Goal: Information Seeking & Learning: Learn about a topic

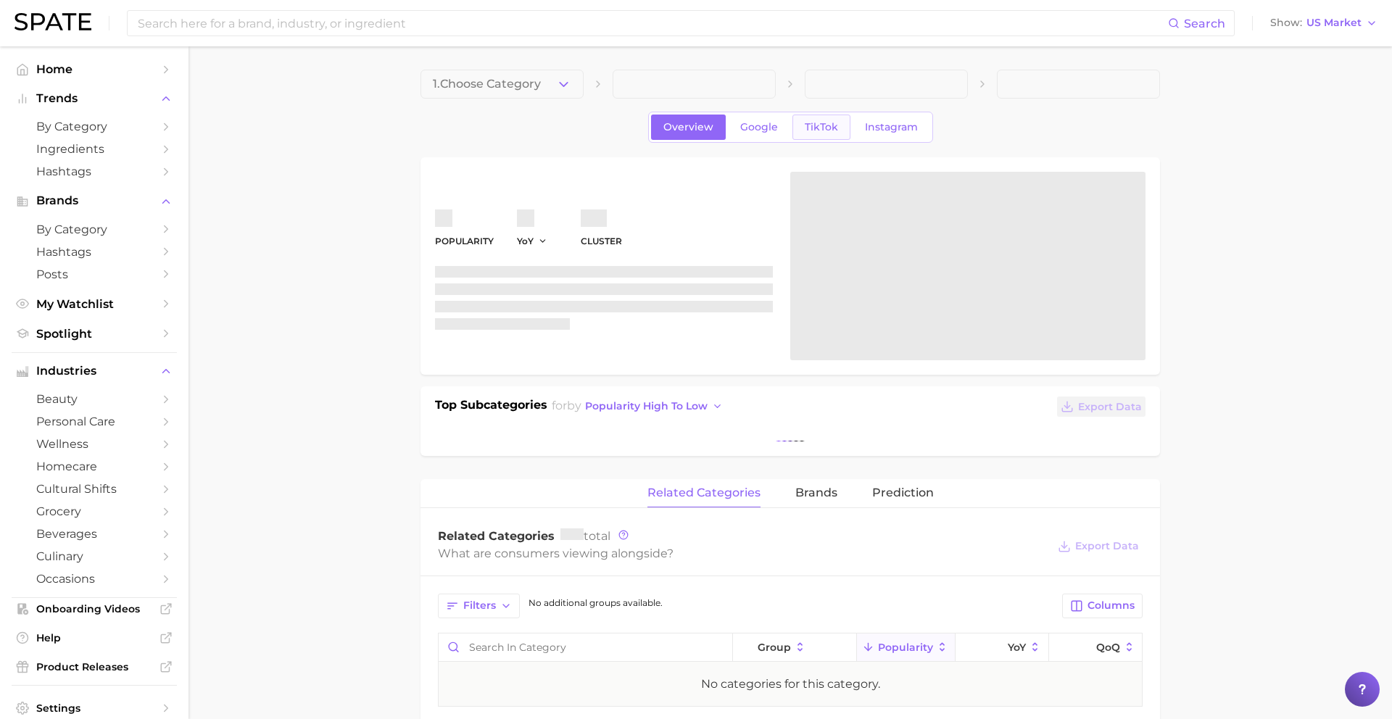
click at [820, 133] on span "TikTok" at bounding box center [821, 127] width 33 height 12
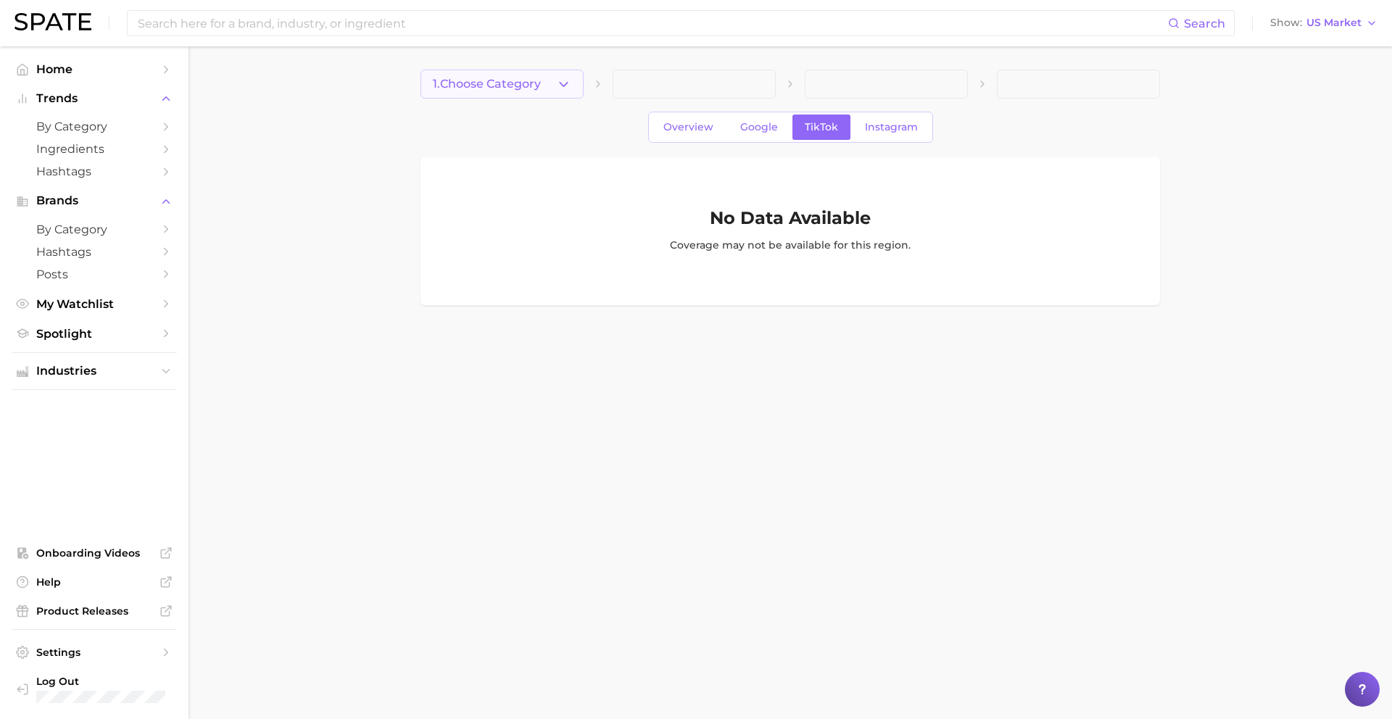
click at [462, 85] on span "1. Choose Category" at bounding box center [487, 84] width 108 height 13
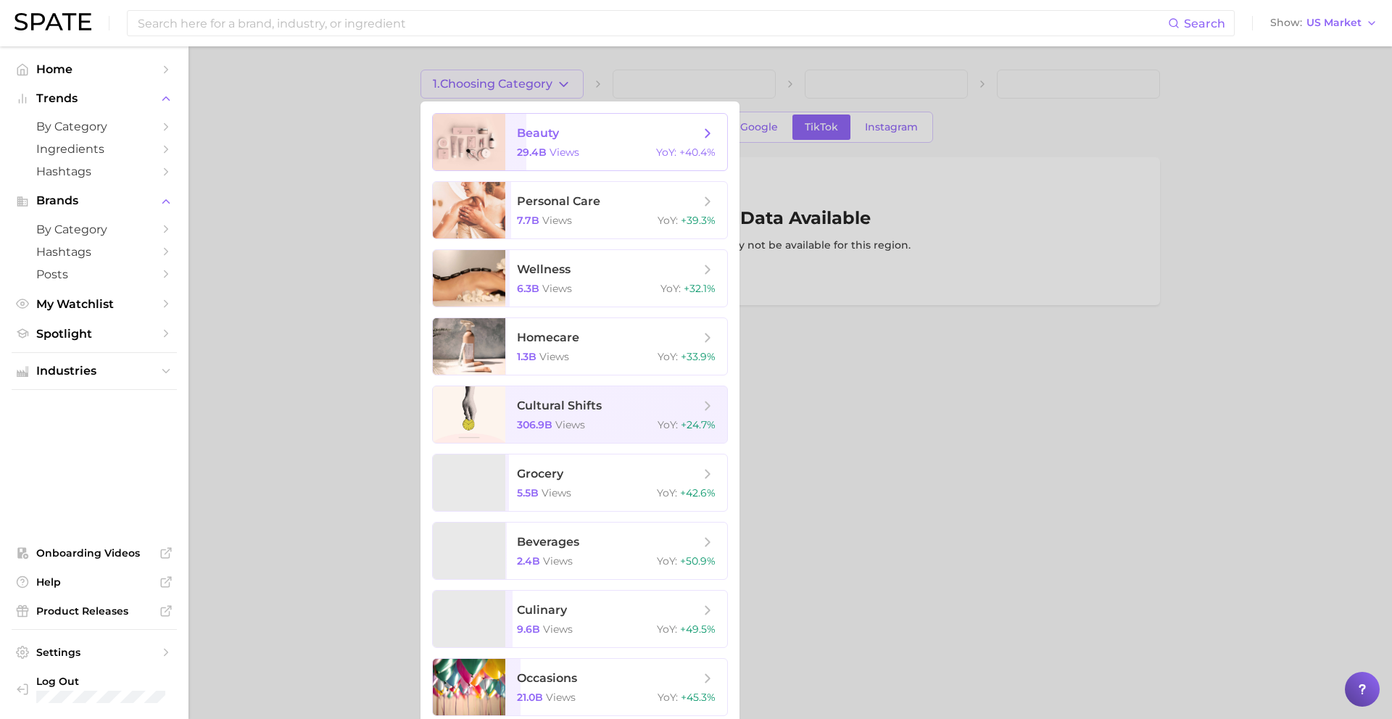
click at [506, 130] on span "beauty 29.4b views YoY : +40.4%" at bounding box center [616, 142] width 222 height 57
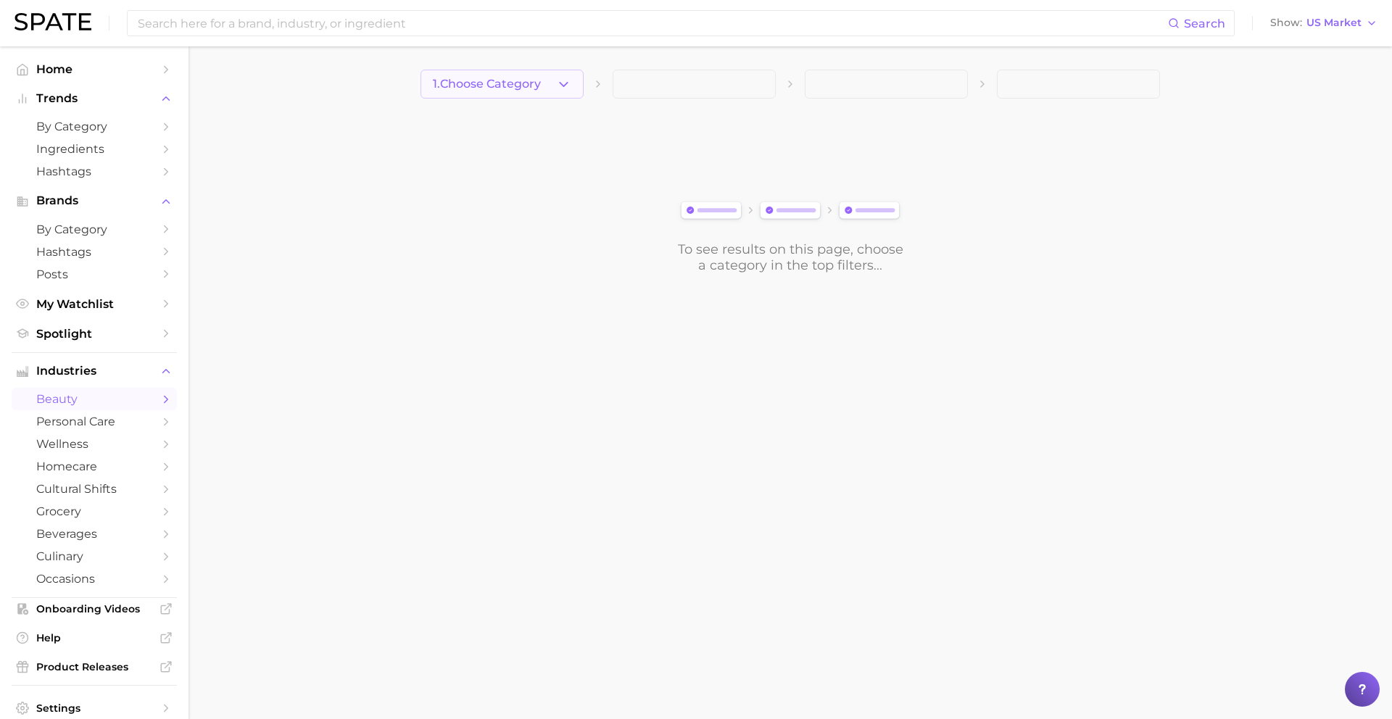
click at [536, 75] on button "1. Choose Category" at bounding box center [501, 84] width 163 height 29
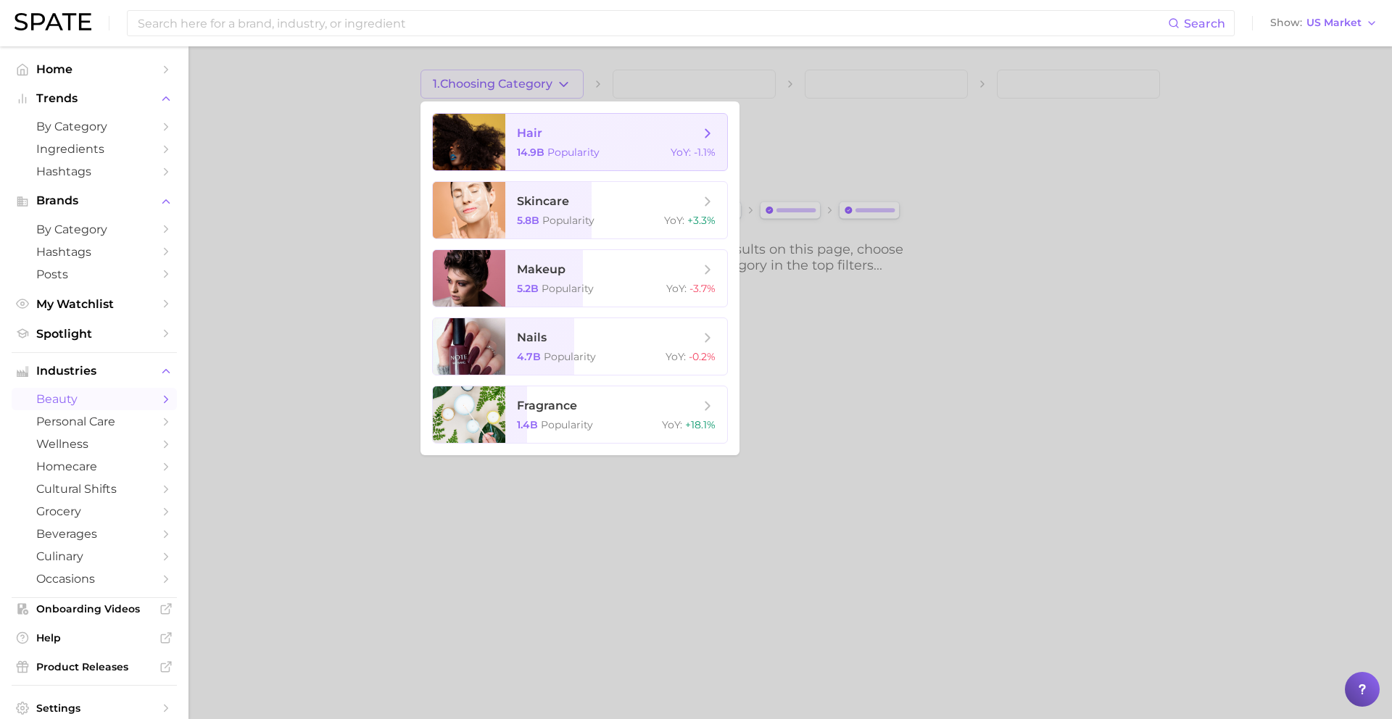
click at [536, 150] on span "14.9b" at bounding box center [531, 152] width 28 height 13
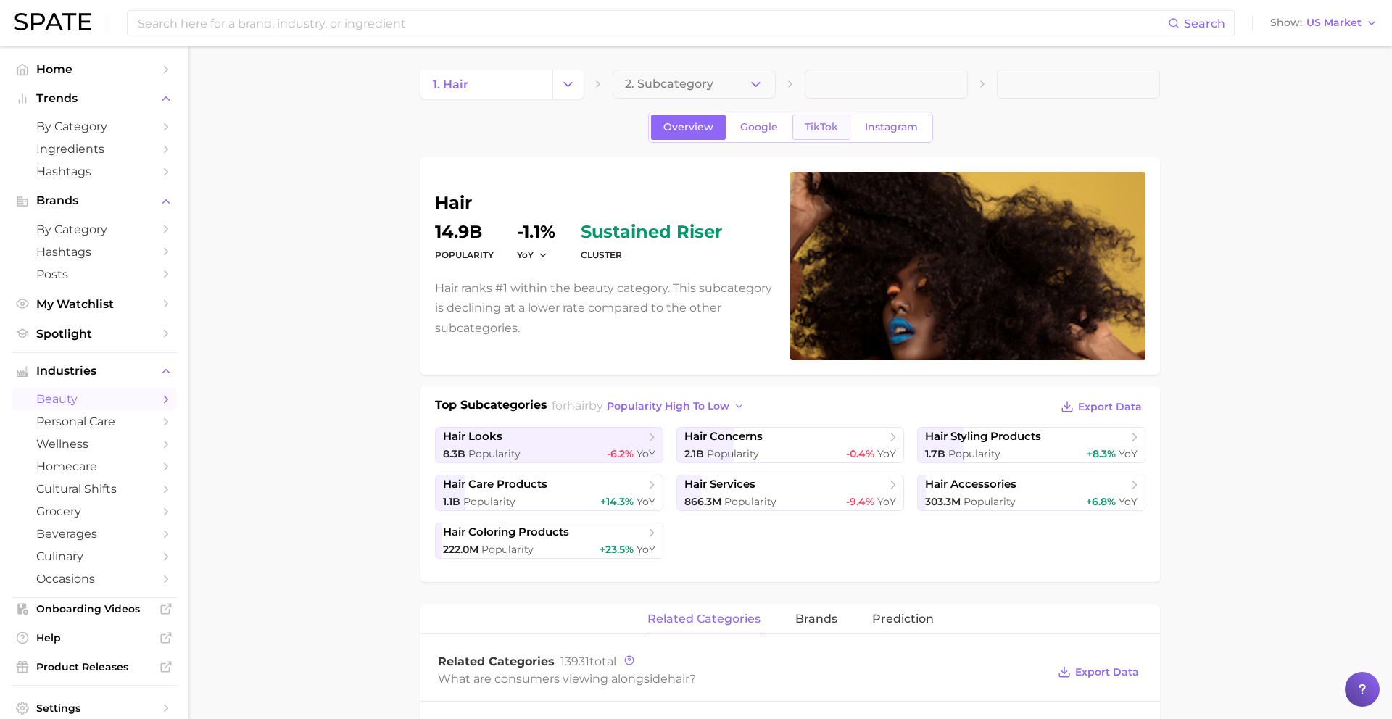
click at [815, 126] on span "TikTok" at bounding box center [821, 127] width 33 height 12
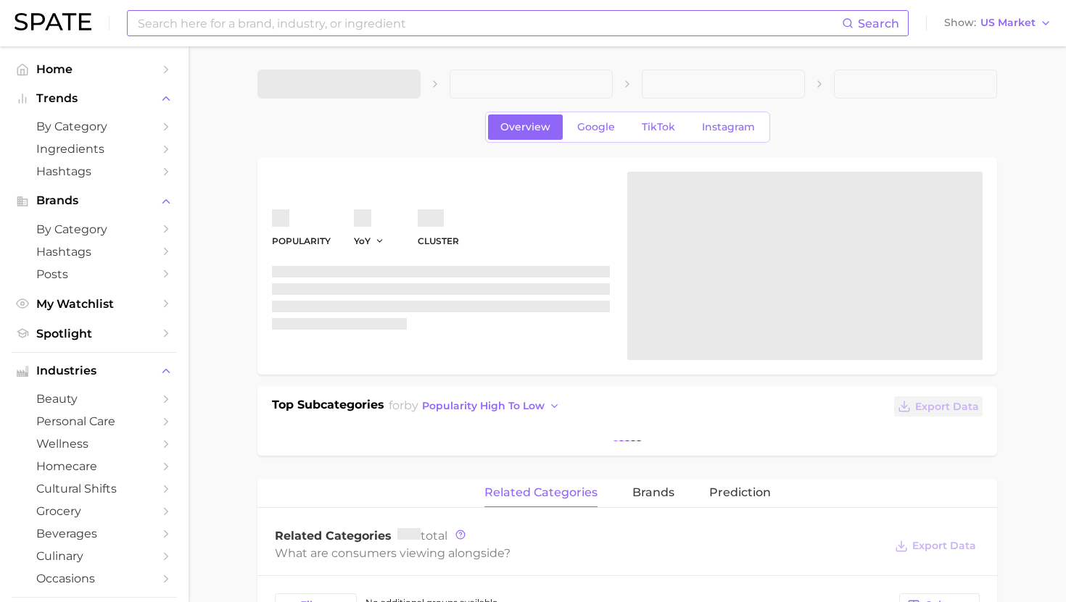
click at [491, 20] on input at bounding box center [488, 23] width 705 height 25
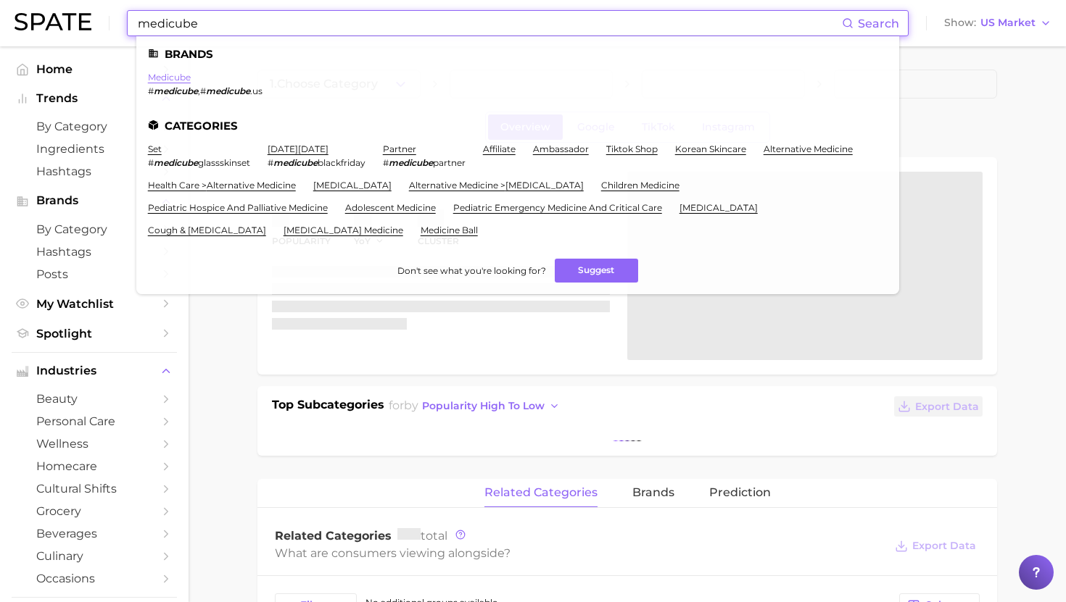
type input "medicube"
click at [175, 76] on link "medicube" at bounding box center [169, 77] width 43 height 11
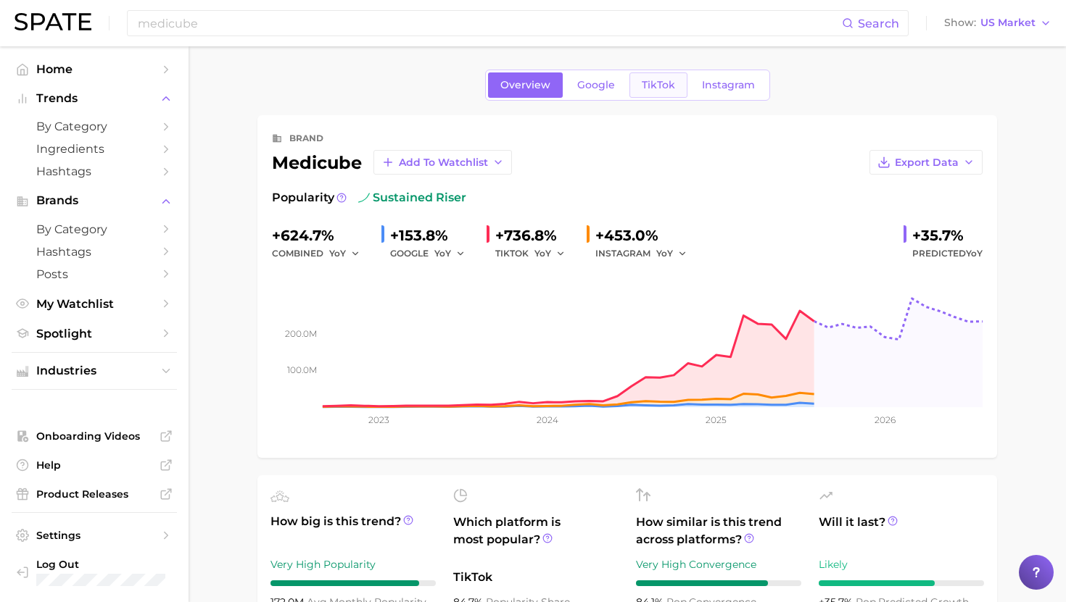
click at [645, 91] on span "TikTok" at bounding box center [658, 85] width 33 height 12
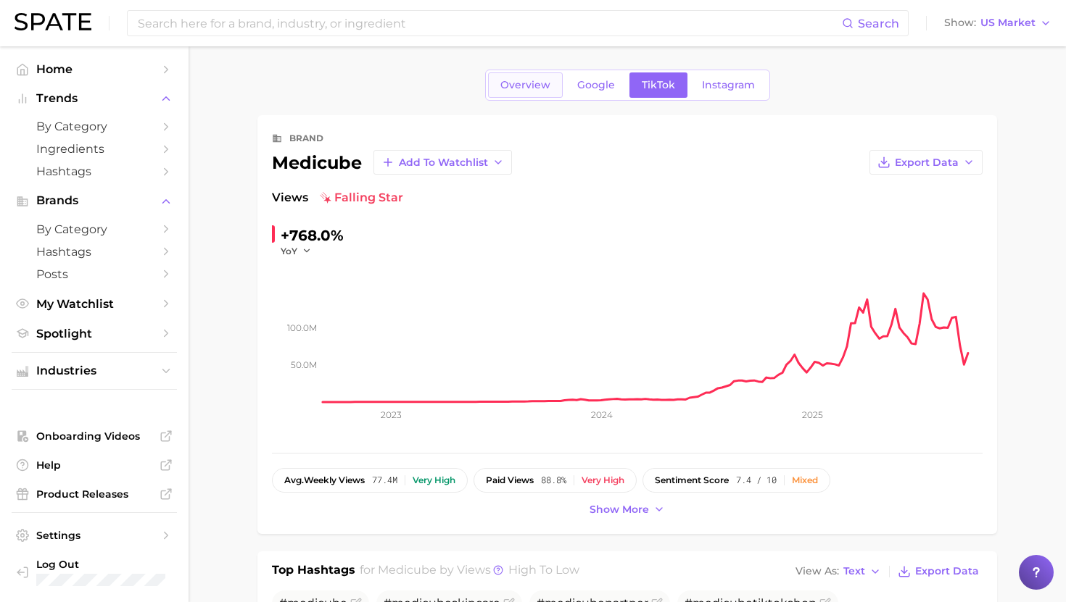
click at [535, 87] on span "Overview" at bounding box center [525, 85] width 50 height 12
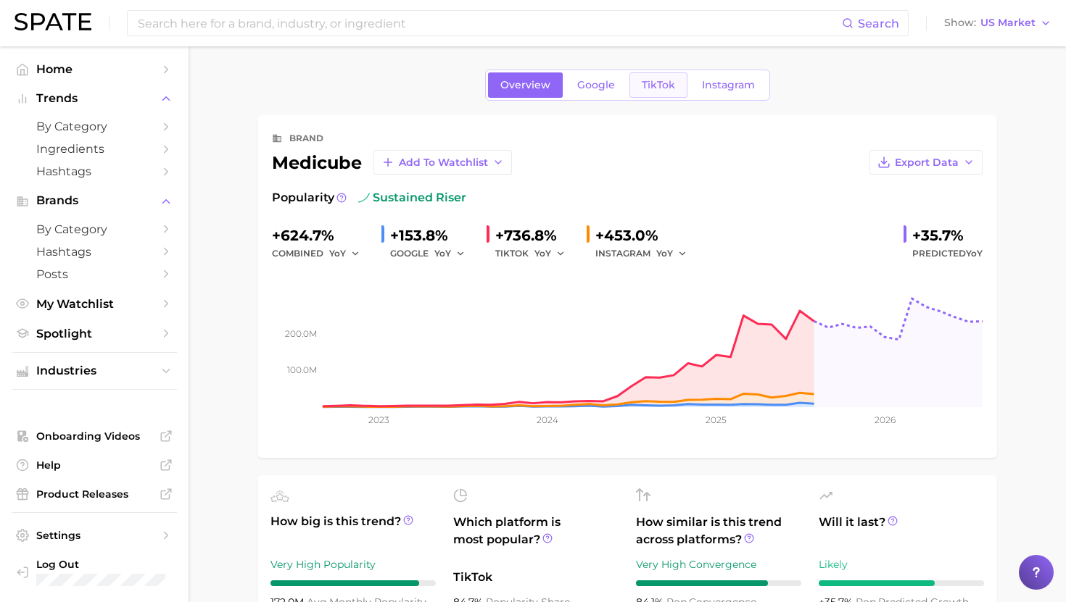
click at [663, 92] on link "TikTok" at bounding box center [658, 84] width 58 height 25
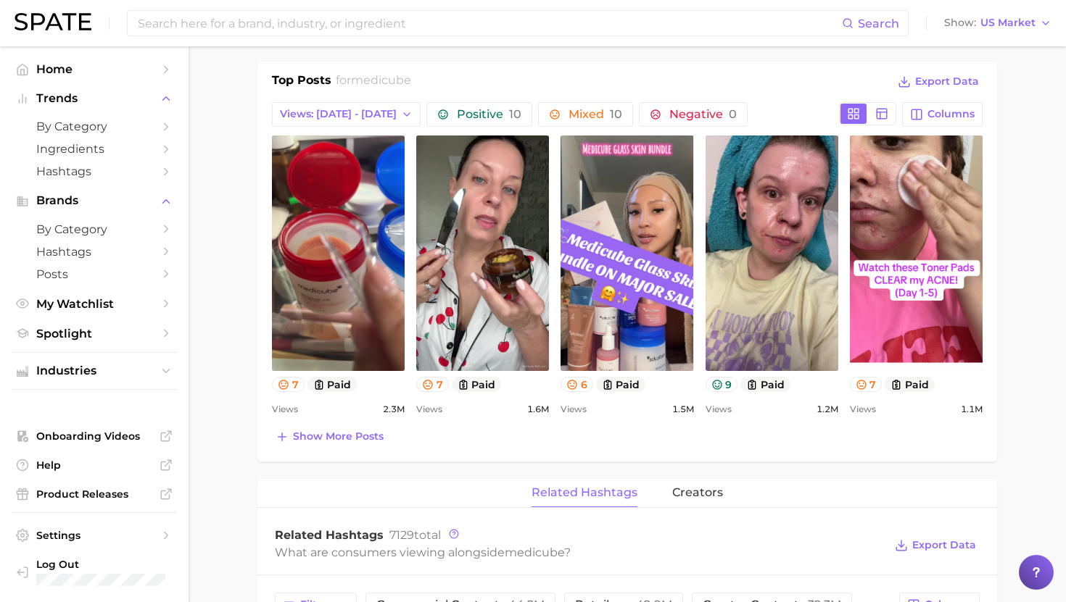
scroll to position [618, 0]
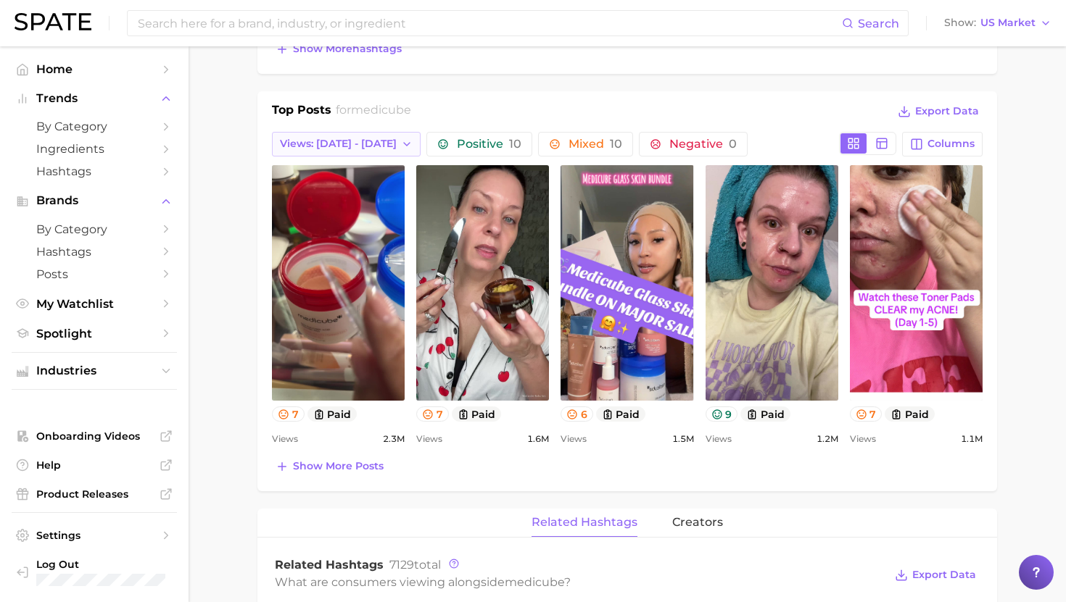
click at [365, 143] on span "Views: [DATE] - [DATE]" at bounding box center [338, 144] width 117 height 12
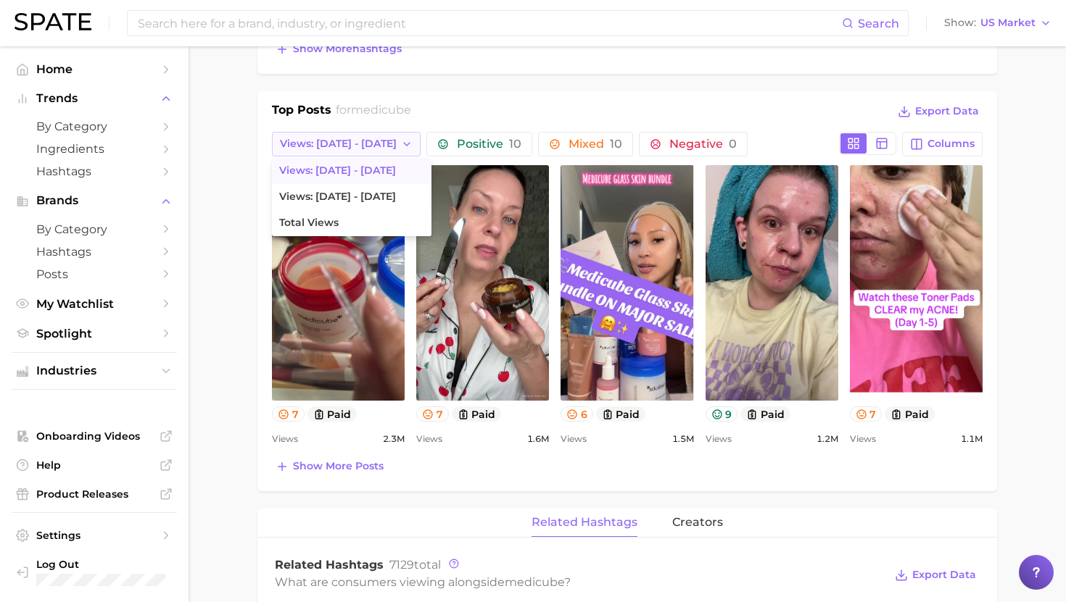
click at [365, 143] on span "Views: [DATE] - [DATE]" at bounding box center [338, 144] width 117 height 12
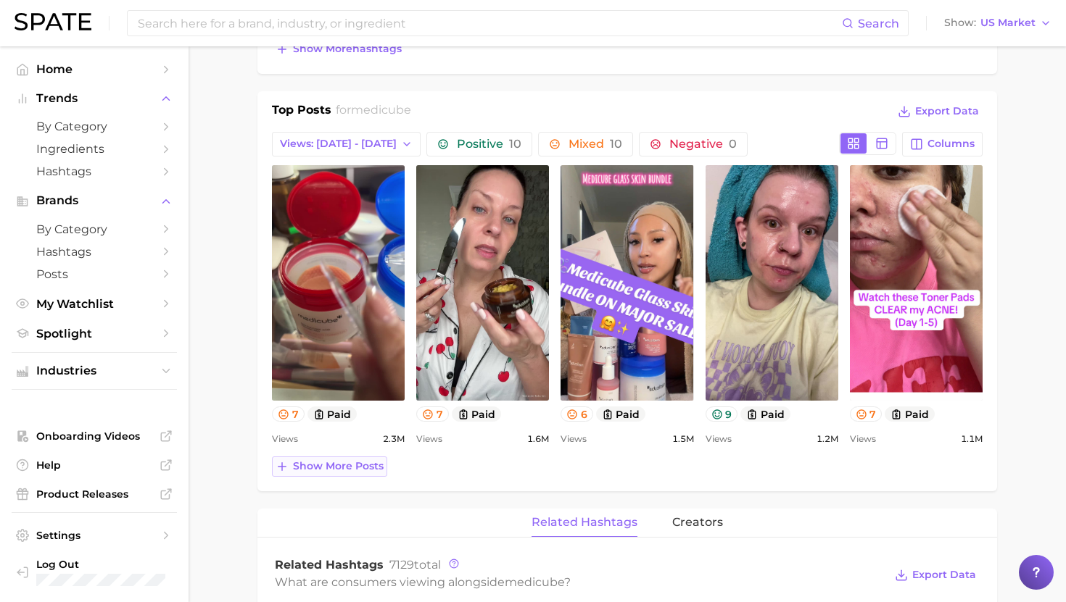
click at [349, 465] on span "Show more posts" at bounding box center [338, 466] width 91 height 12
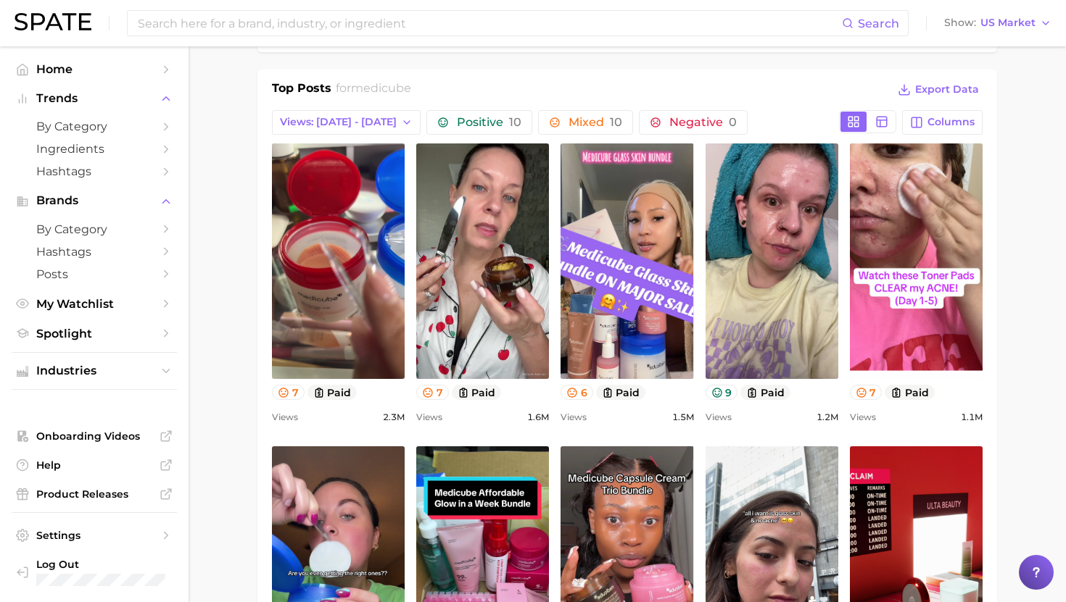
scroll to position [646, 0]
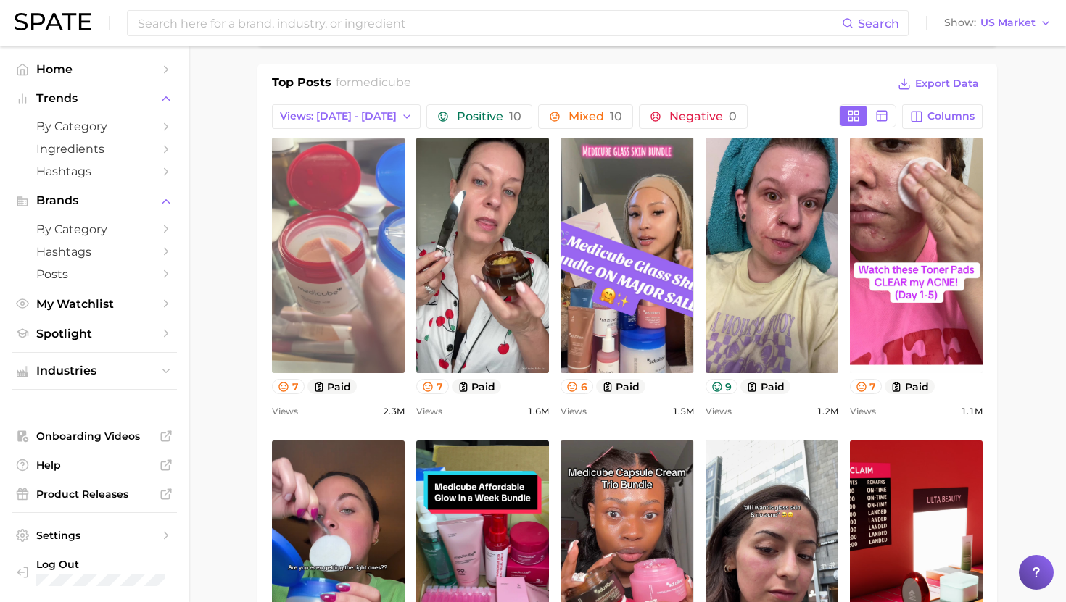
click at [342, 302] on link "view post on TikTok" at bounding box center [338, 256] width 133 height 236
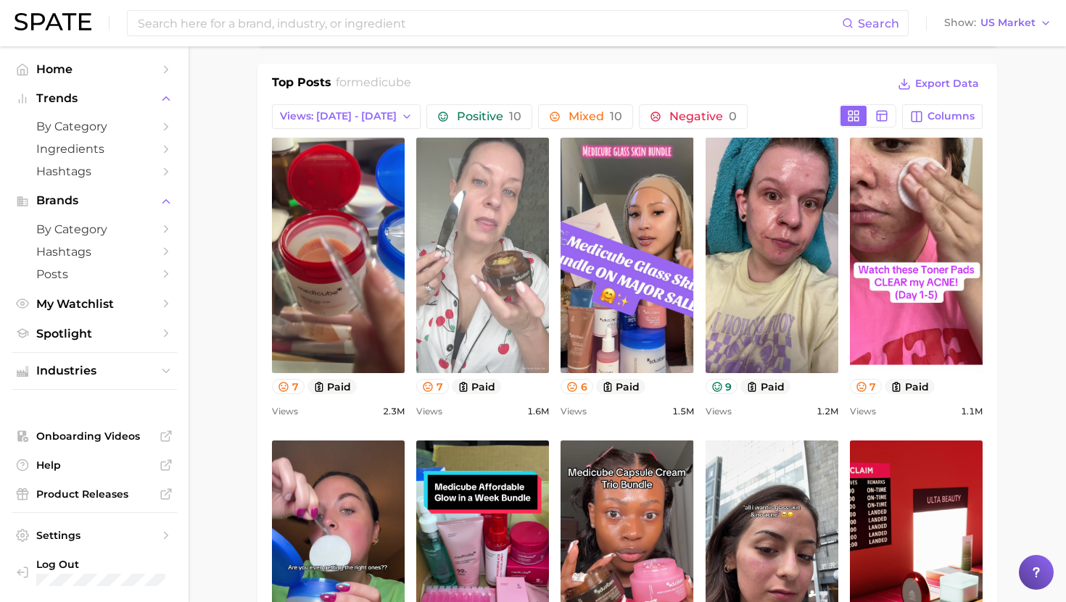
click at [502, 332] on link "view post on TikTok" at bounding box center [482, 256] width 133 height 236
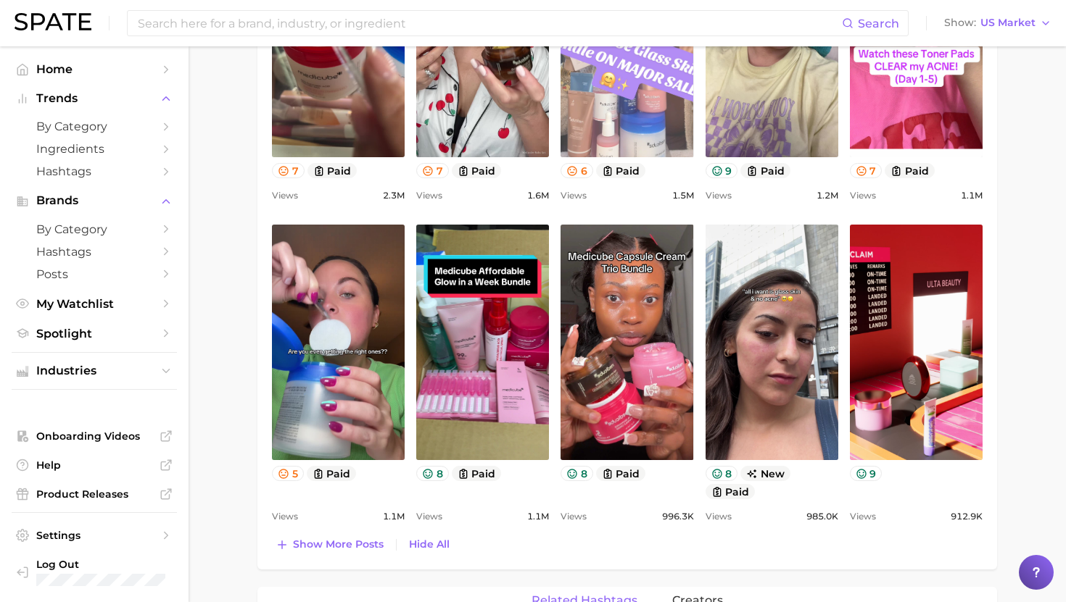
scroll to position [864, 0]
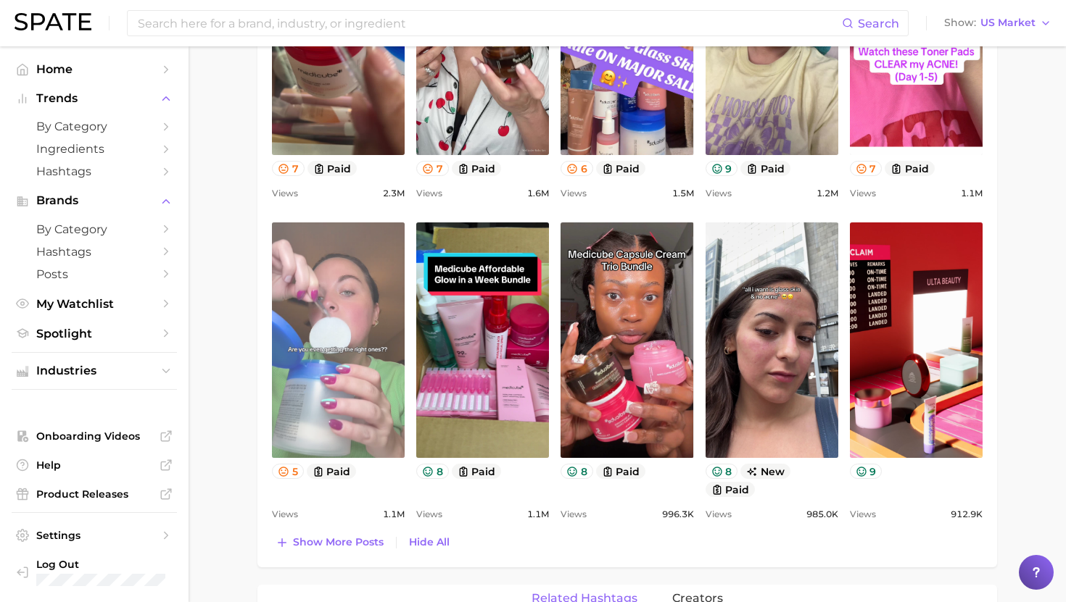
click at [376, 377] on link "view post on TikTok" at bounding box center [338, 341] width 133 height 236
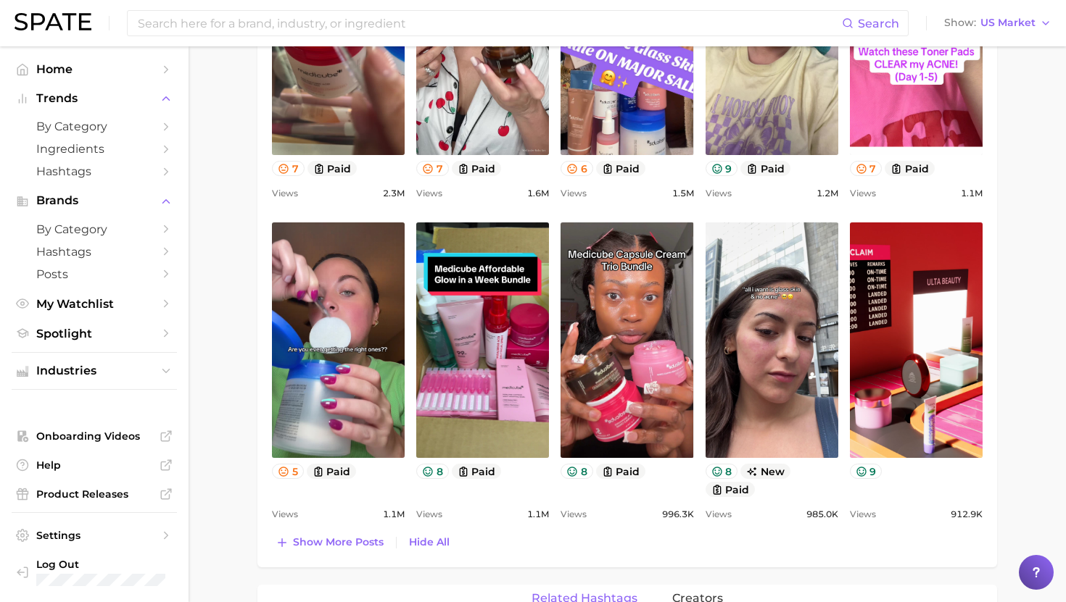
click at [1045, 195] on main "Overview Google TikTok Instagram brand medicube Add to Watchlist Export Data Vi…" at bounding box center [626, 322] width 877 height 2281
click at [349, 544] on span "Show more posts" at bounding box center [338, 542] width 91 height 12
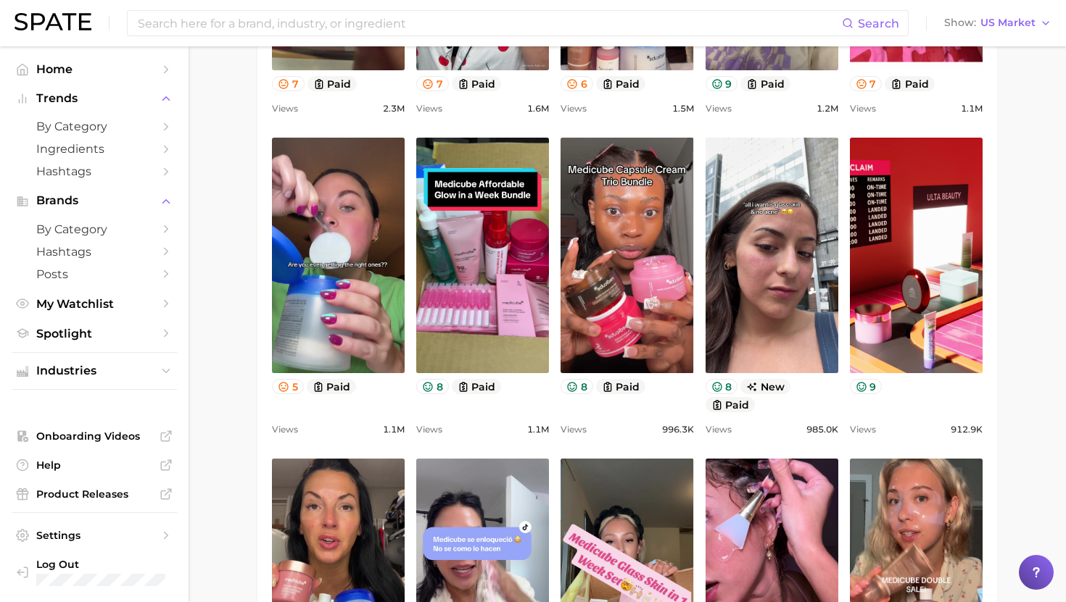
scroll to position [982, 0]
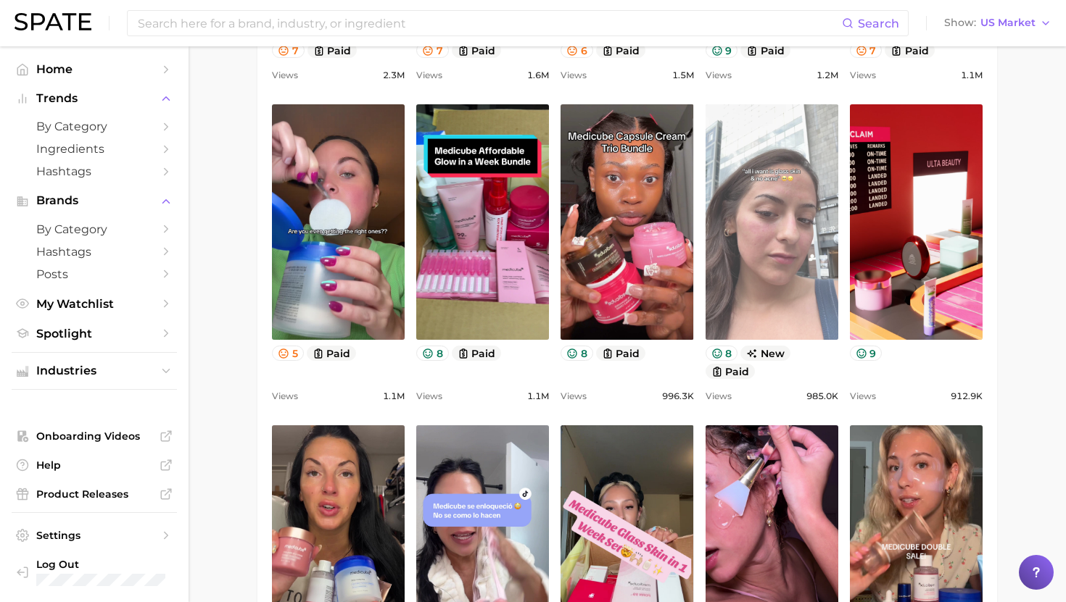
click at [764, 307] on link "view post on TikTok" at bounding box center [771, 222] width 133 height 236
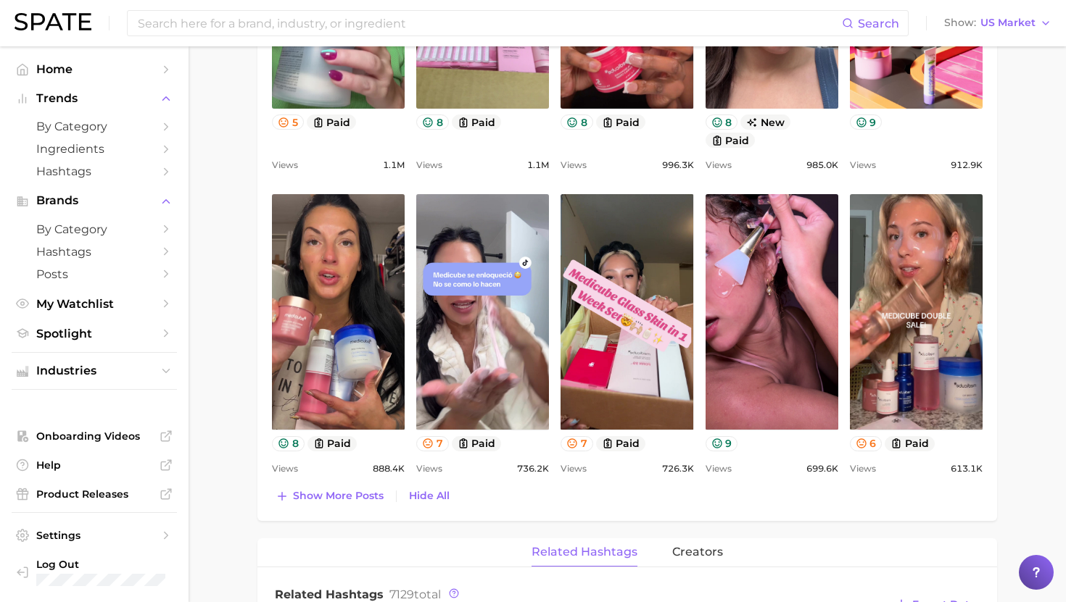
scroll to position [1215, 0]
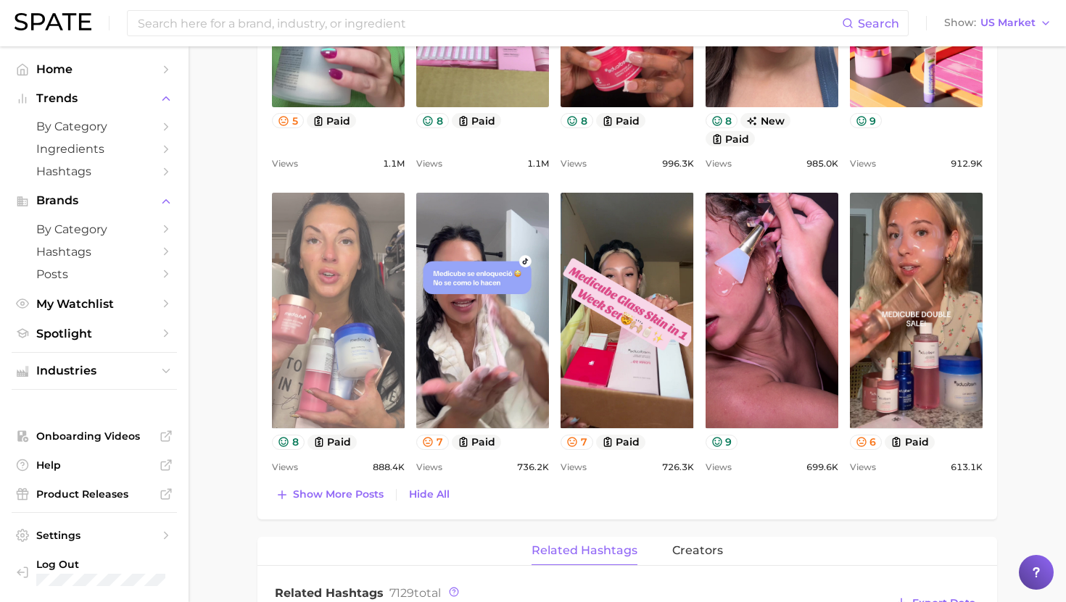
click at [370, 388] on link "view post on TikTok" at bounding box center [338, 311] width 133 height 236
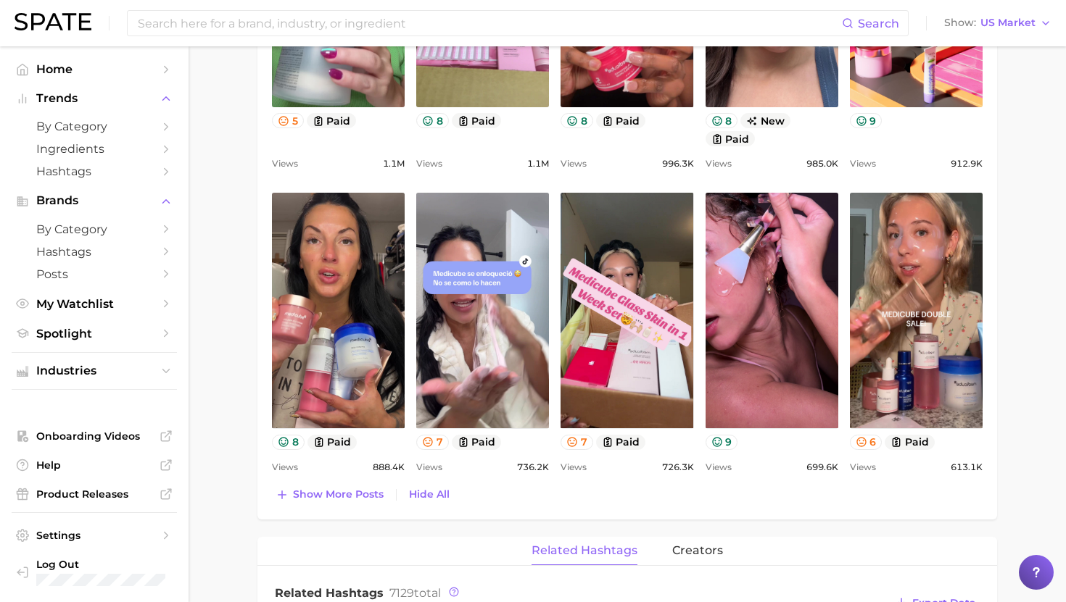
click at [1016, 139] on main "Overview Google TikTok Instagram brand medicube Add to Watchlist Export Data Vi…" at bounding box center [626, 123] width 877 height 2584
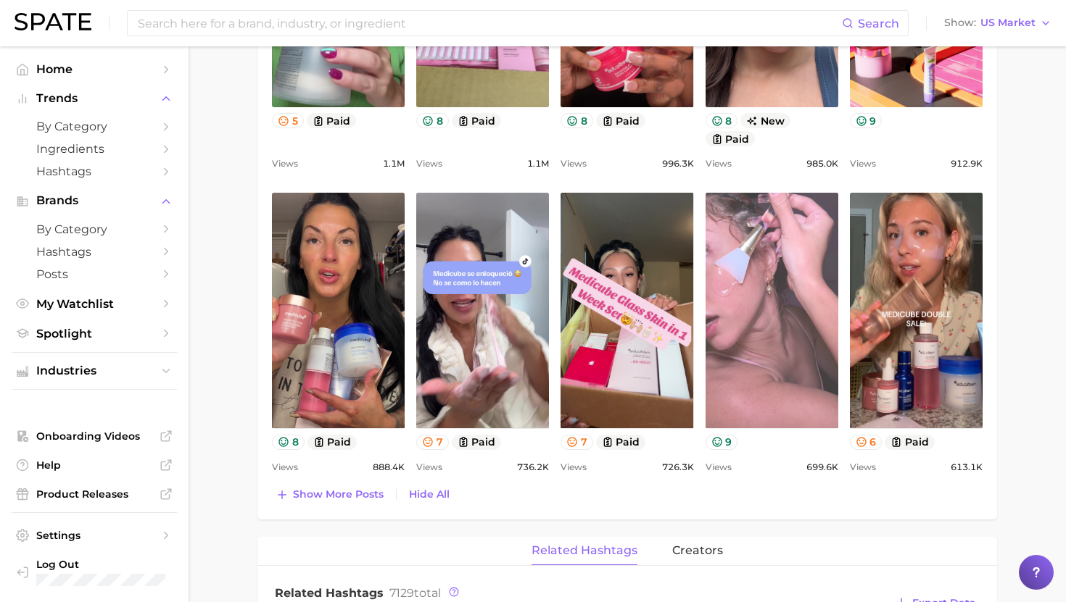
click at [765, 328] on link "view post on TikTok" at bounding box center [771, 311] width 133 height 236
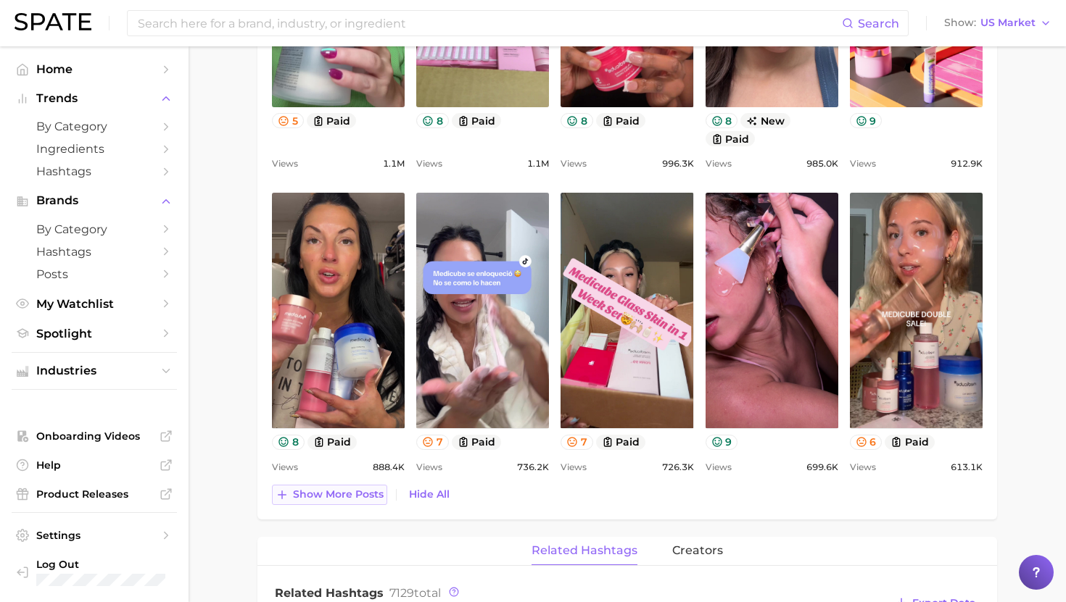
click at [355, 497] on span "Show more posts" at bounding box center [338, 495] width 91 height 12
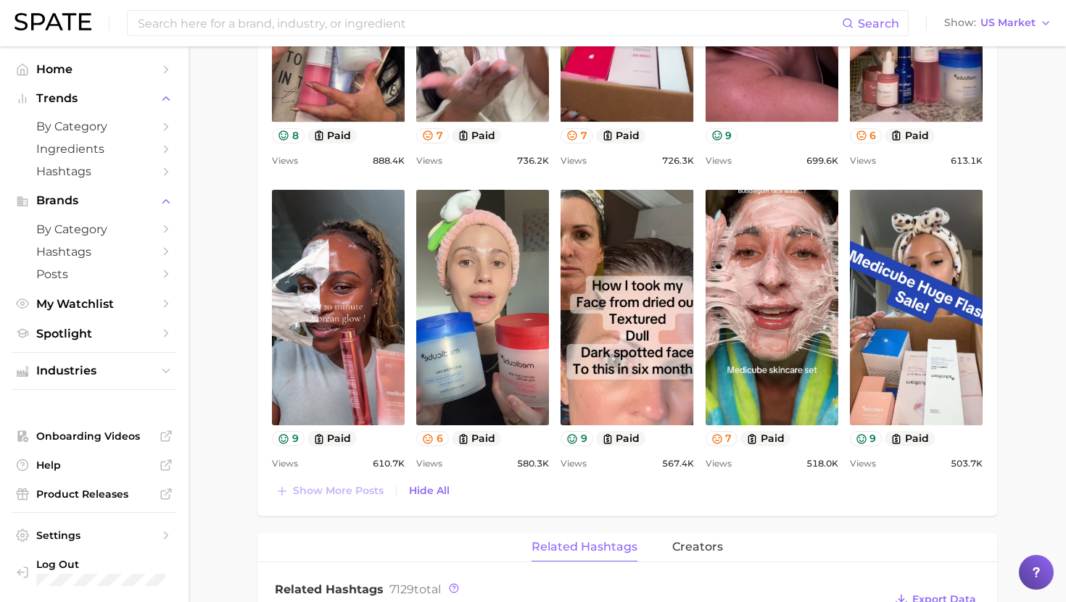
scroll to position [1536, 0]
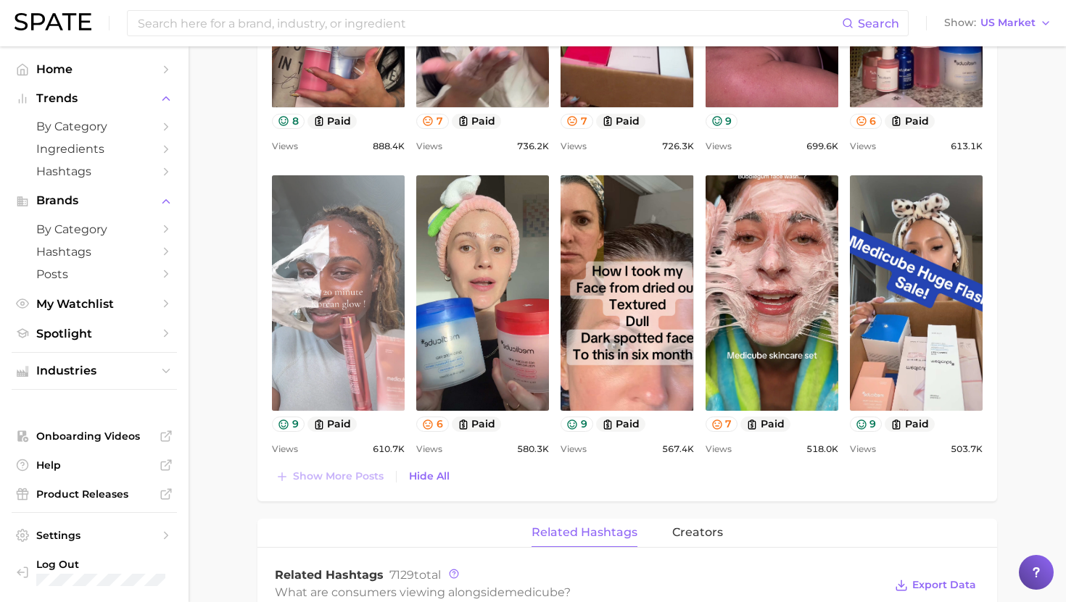
click at [356, 288] on link "view post on TikTok" at bounding box center [338, 293] width 133 height 236
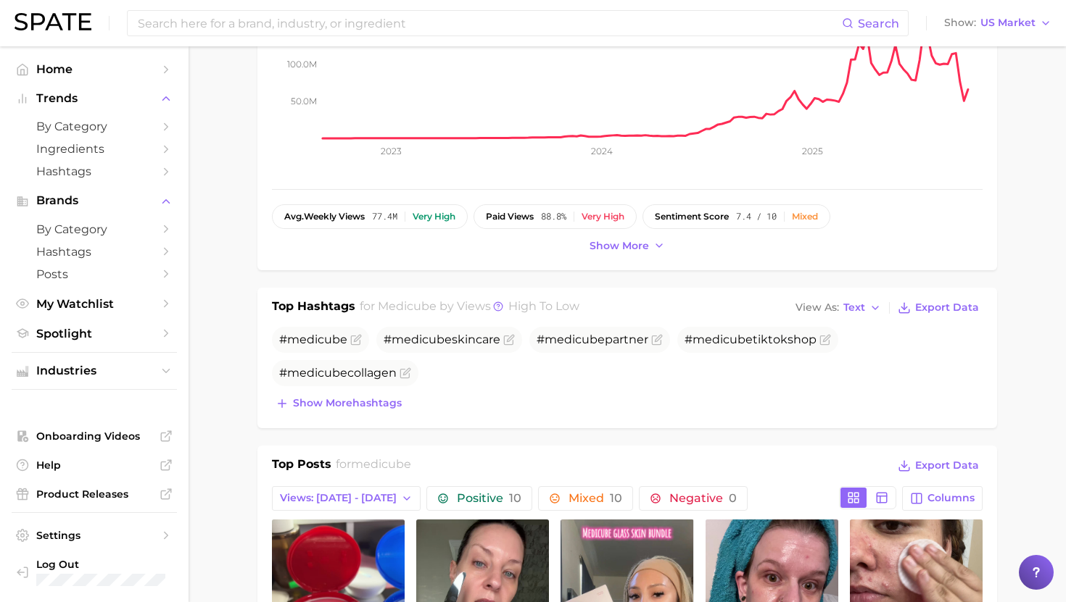
scroll to position [0, 0]
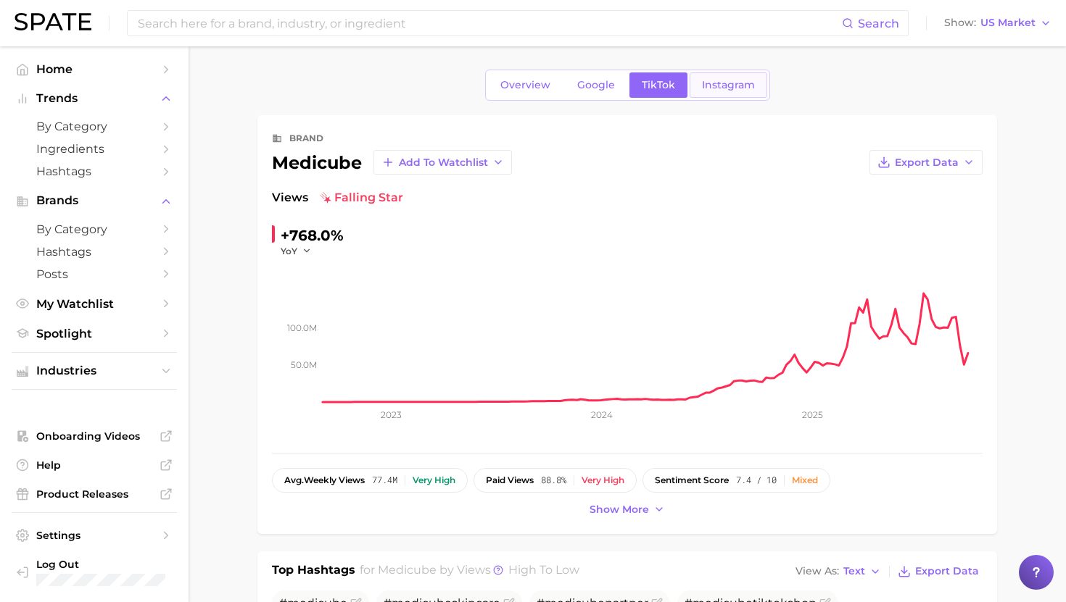
click at [710, 84] on span "Instagram" at bounding box center [728, 85] width 53 height 12
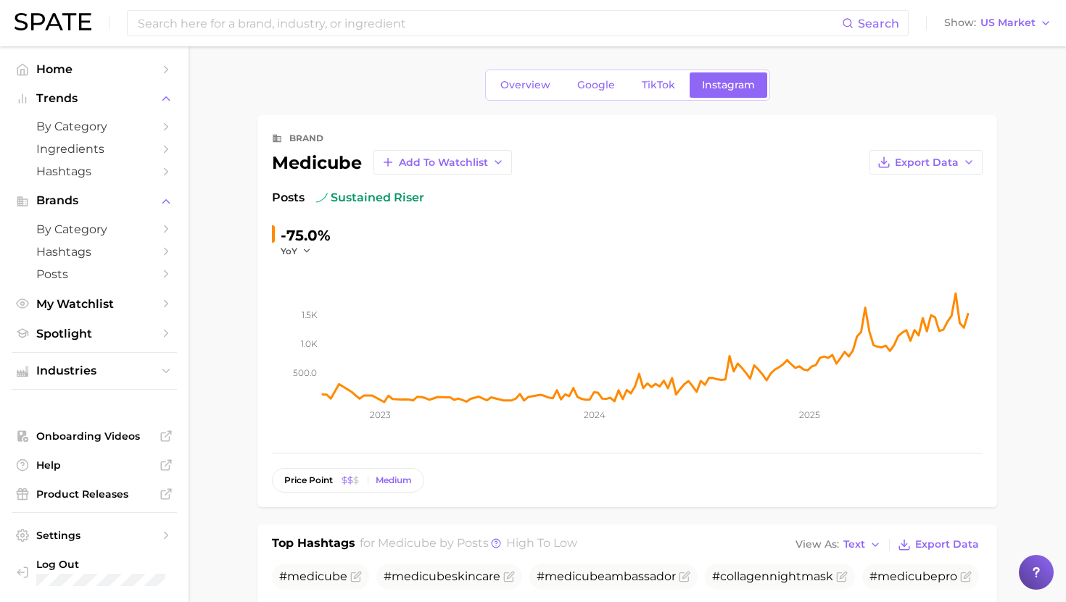
click at [484, 72] on div "Overview Google TikTok Instagram" at bounding box center [626, 85] width 739 height 31
click at [507, 75] on link "Overview" at bounding box center [525, 84] width 75 height 25
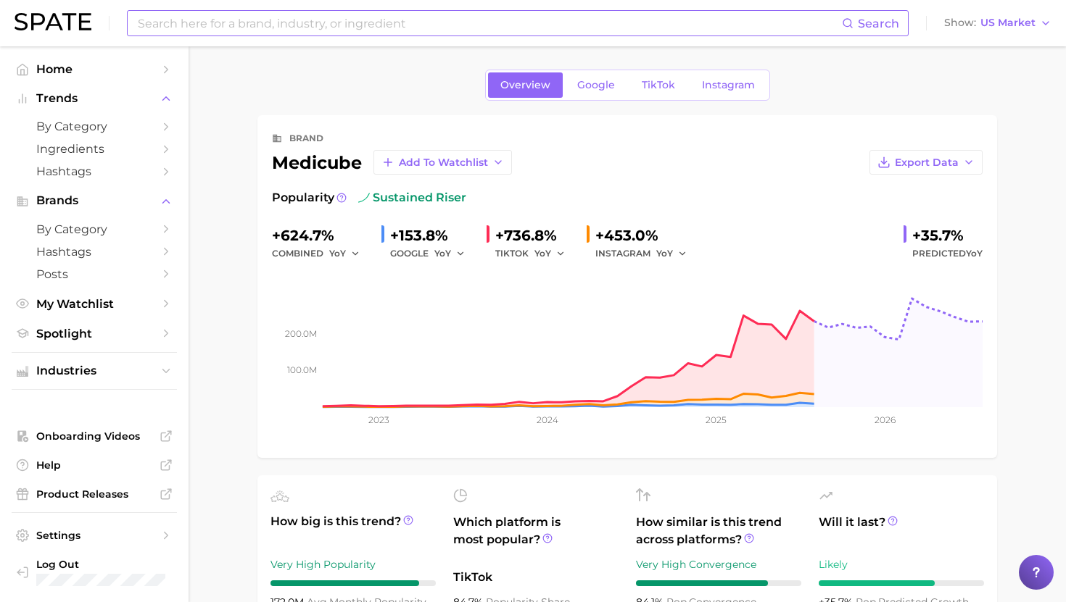
click at [537, 25] on input at bounding box center [488, 23] width 705 height 25
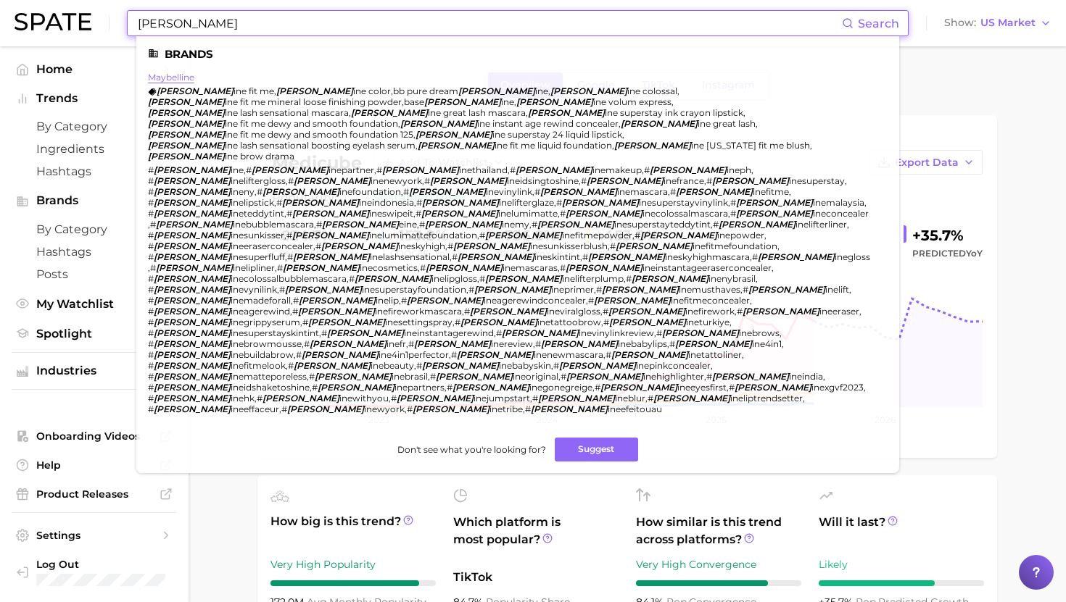
type input "maybell"
click at [172, 75] on link "maybelline" at bounding box center [171, 77] width 46 height 11
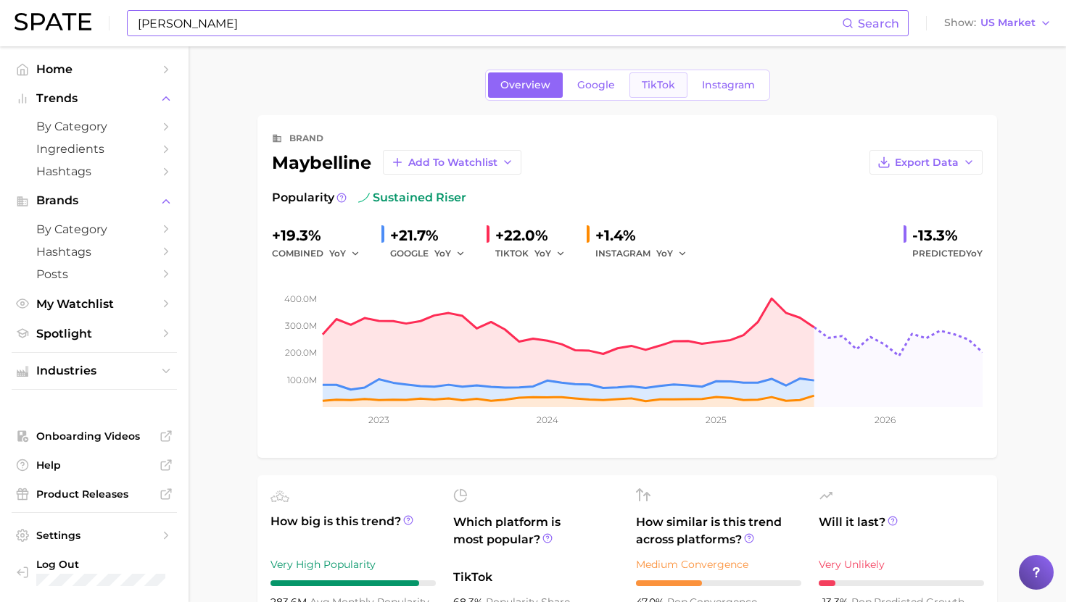
click at [668, 89] on span "TikTok" at bounding box center [658, 85] width 33 height 12
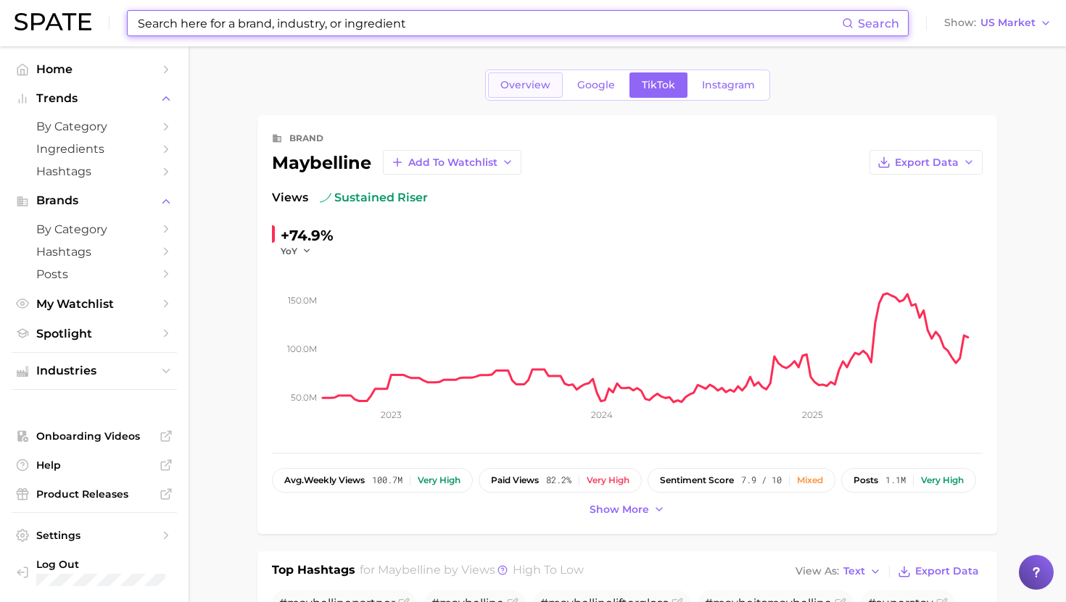
click at [533, 86] on span "Overview" at bounding box center [525, 85] width 50 height 12
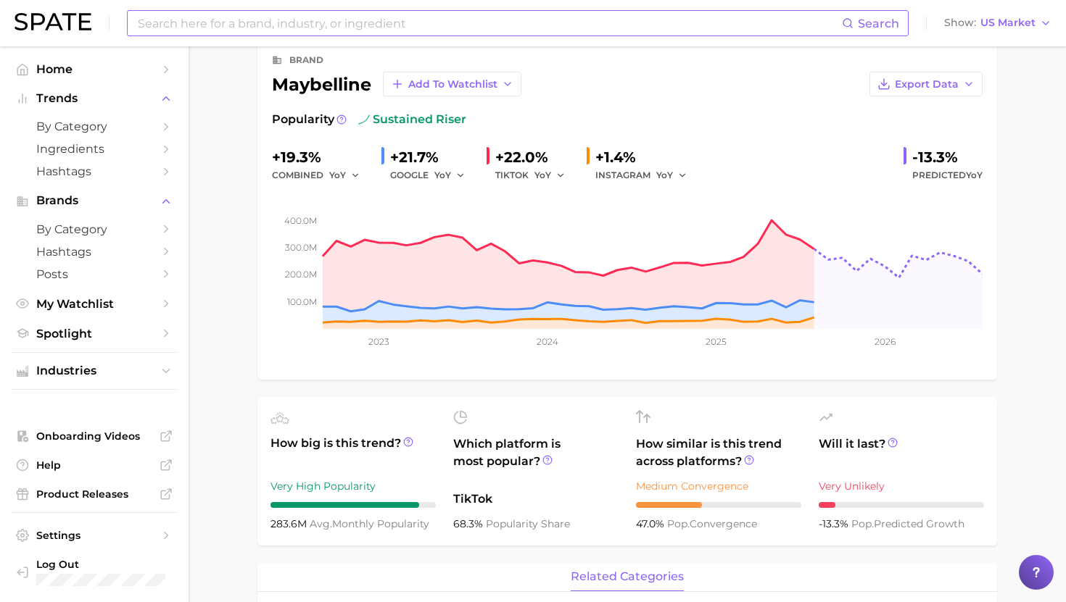
scroll to position [91, 0]
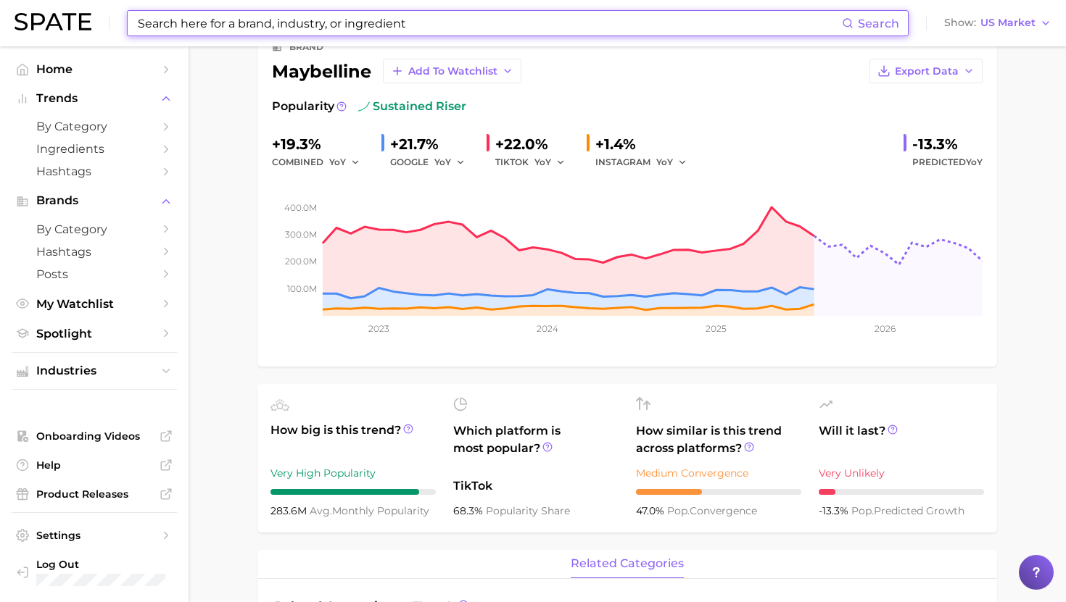
click at [477, 22] on input at bounding box center [488, 23] width 705 height 25
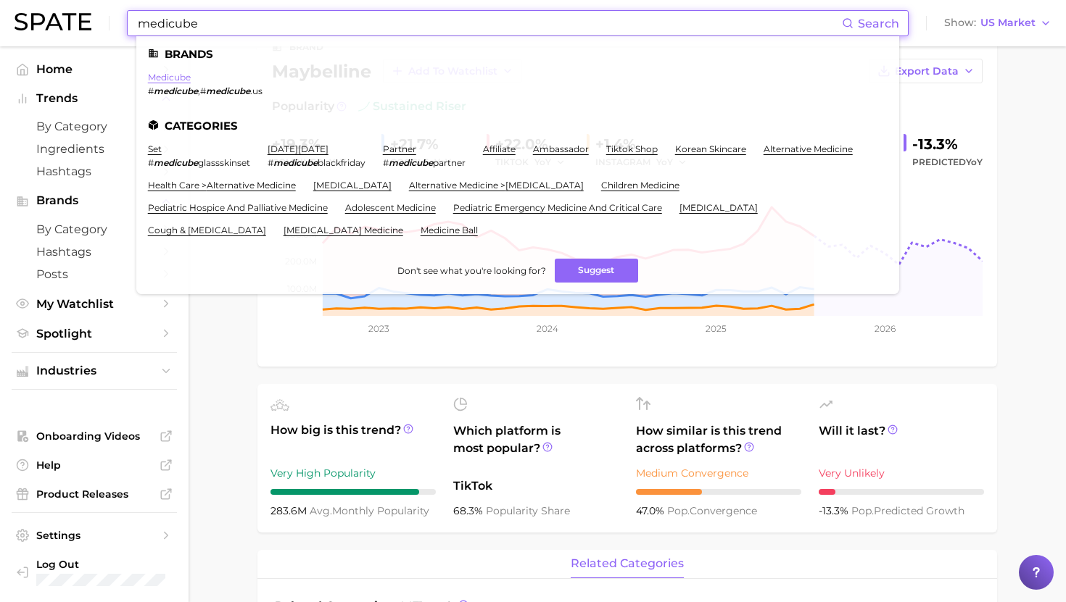
type input "medicube"
click at [183, 80] on link "medicube" at bounding box center [169, 77] width 43 height 11
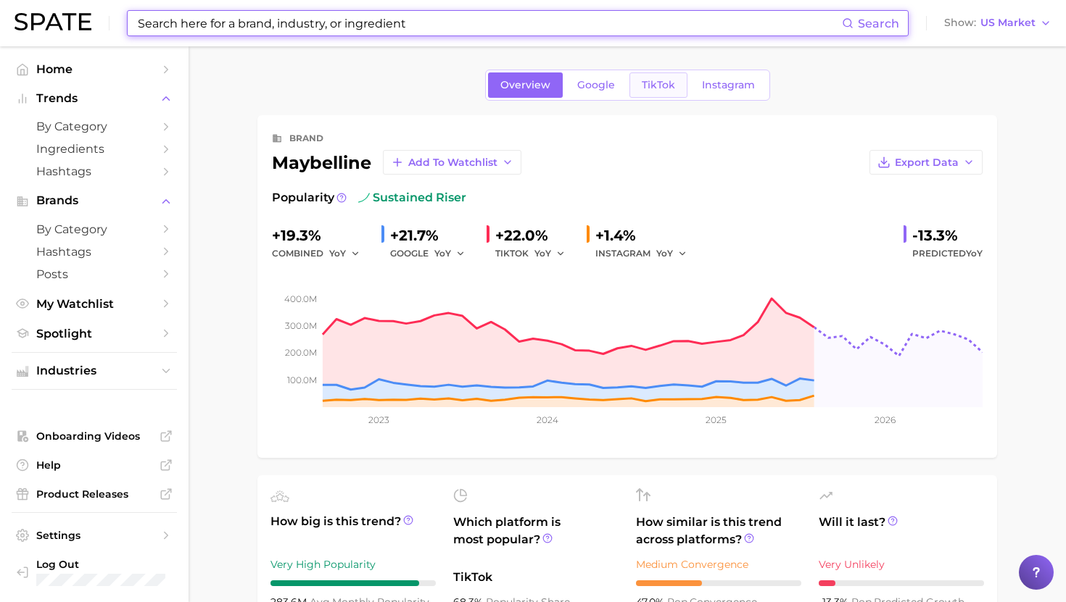
click at [659, 88] on span "TikTok" at bounding box center [658, 85] width 33 height 12
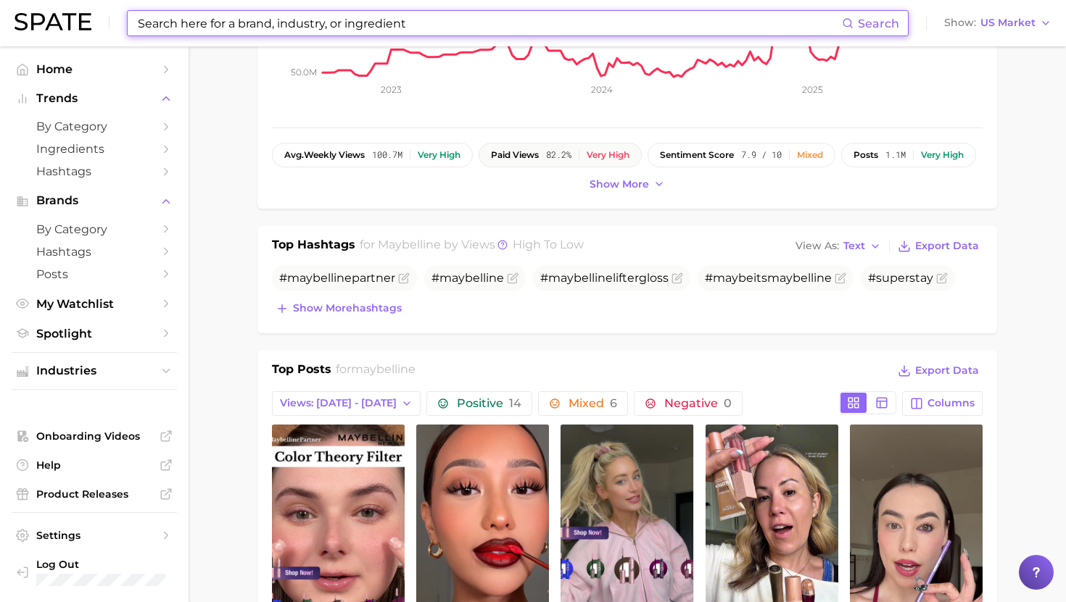
scroll to position [341, 0]
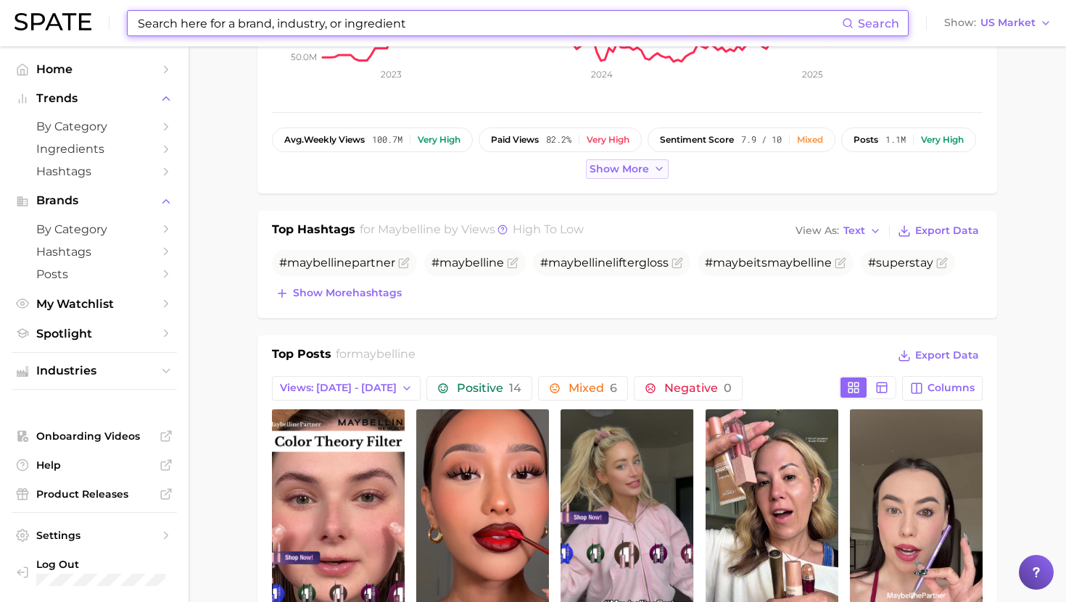
click at [639, 173] on span "Show more" at bounding box center [618, 169] width 59 height 12
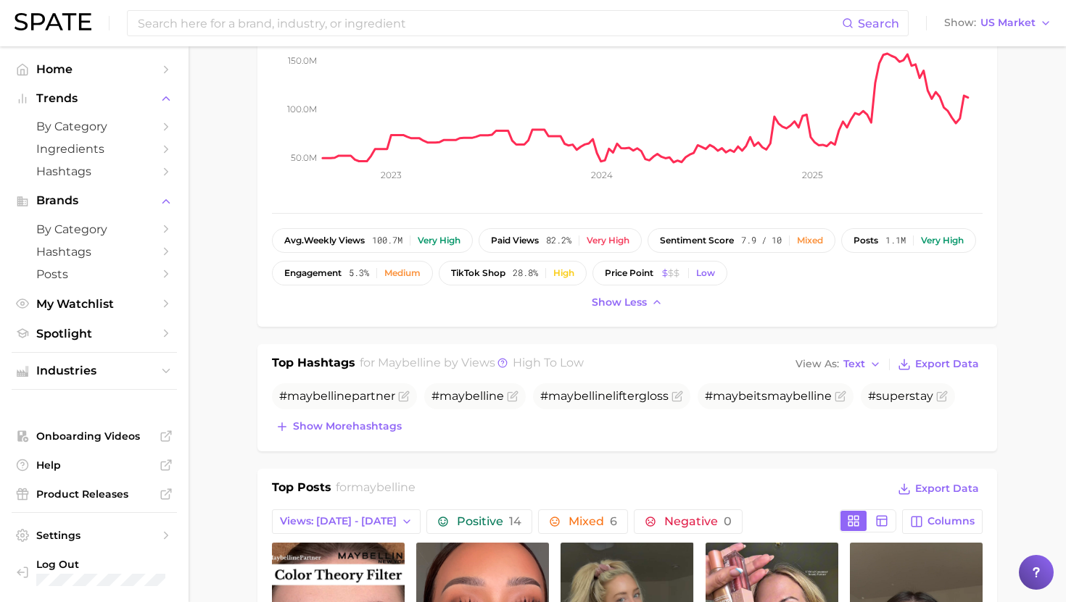
scroll to position [0, 0]
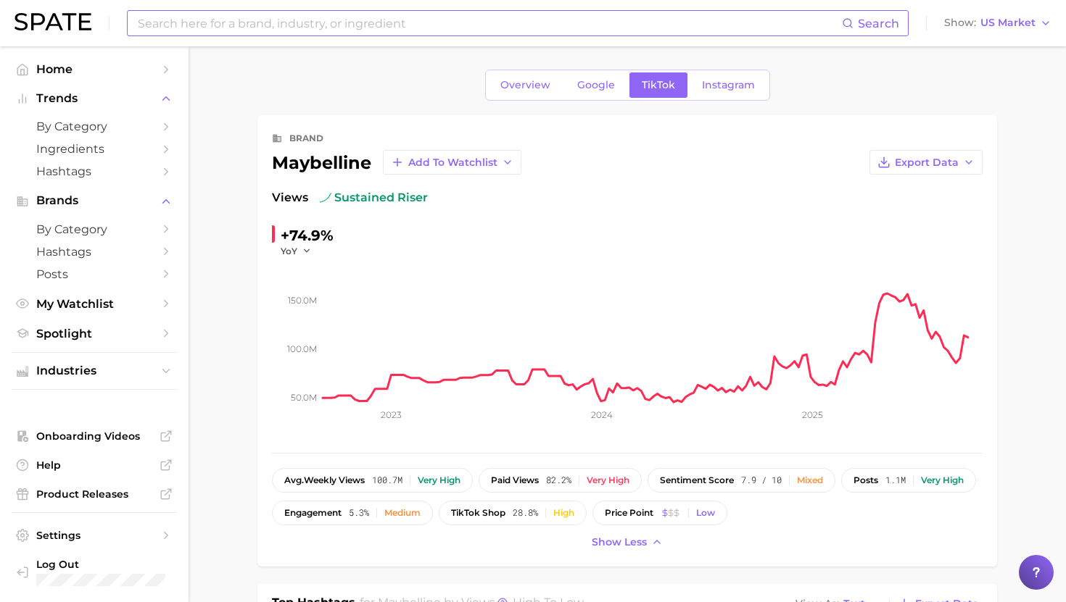
click at [448, 24] on input at bounding box center [488, 23] width 705 height 25
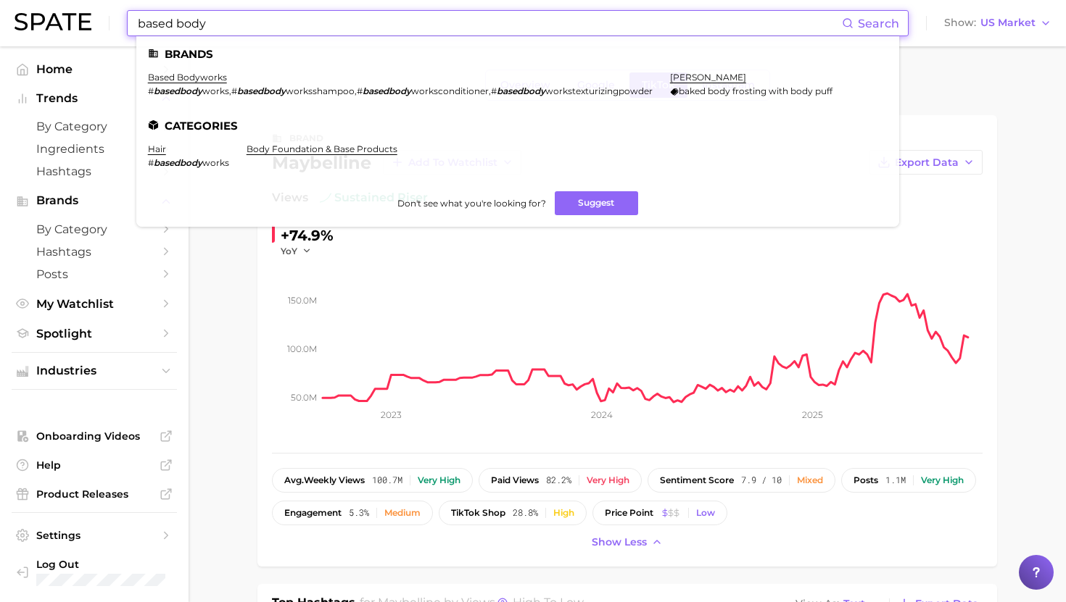
type input "based body"
click at [191, 83] on li "based bodyworks # basedbody works , # basedbody worksshampoo , # basedbody work…" at bounding box center [400, 84] width 505 height 25
click at [200, 75] on link "based bodyworks" at bounding box center [187, 77] width 79 height 11
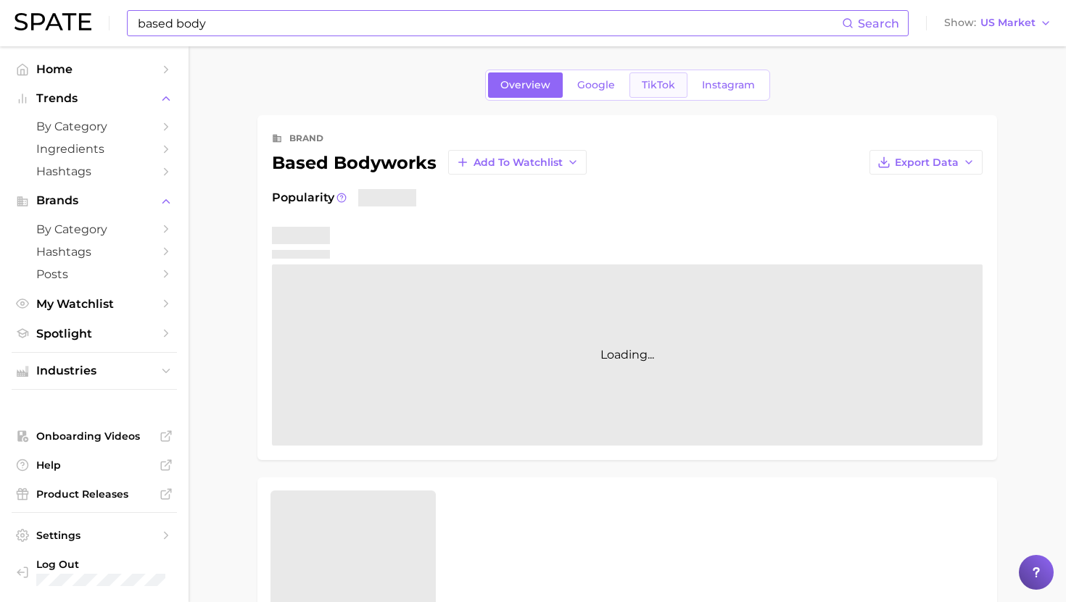
click at [662, 83] on span "TikTok" at bounding box center [658, 85] width 33 height 12
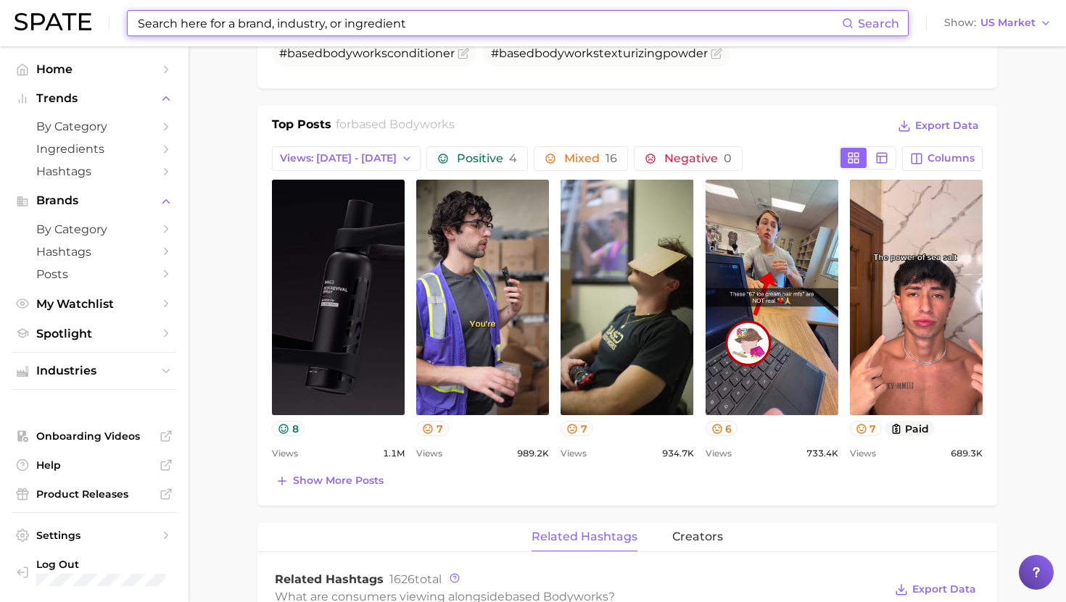
scroll to position [574, 0]
